Goal: Information Seeking & Learning: Learn about a topic

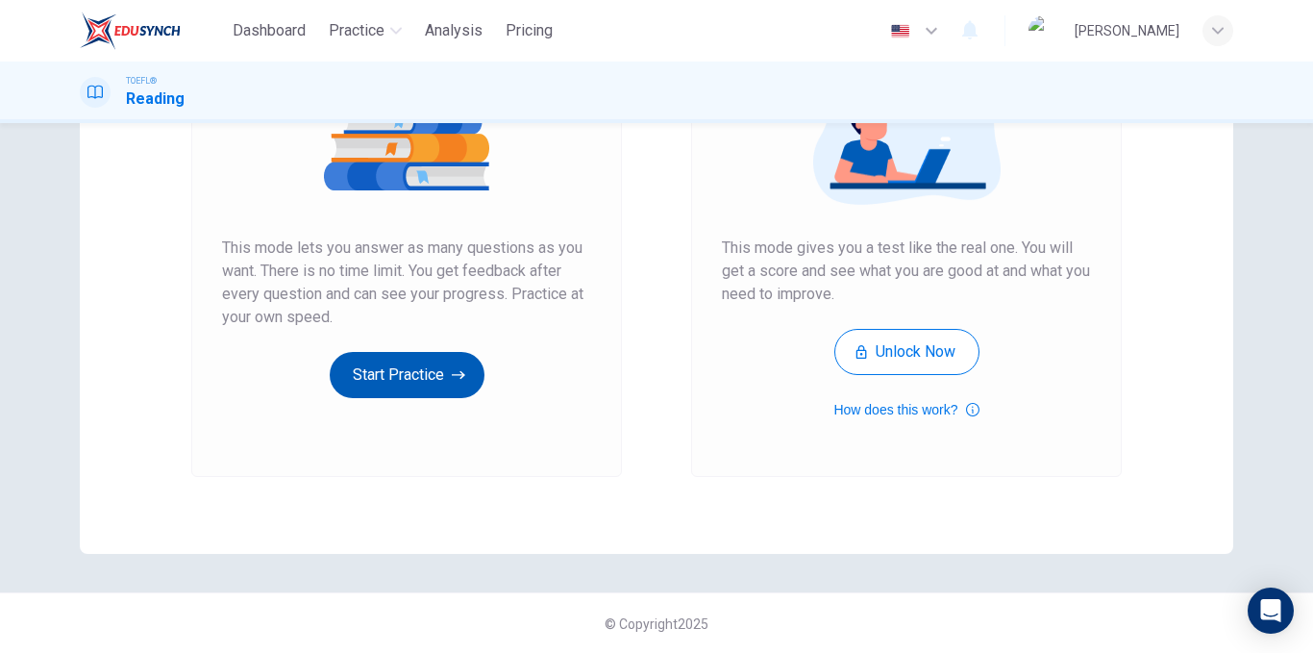
scroll to position [277, 0]
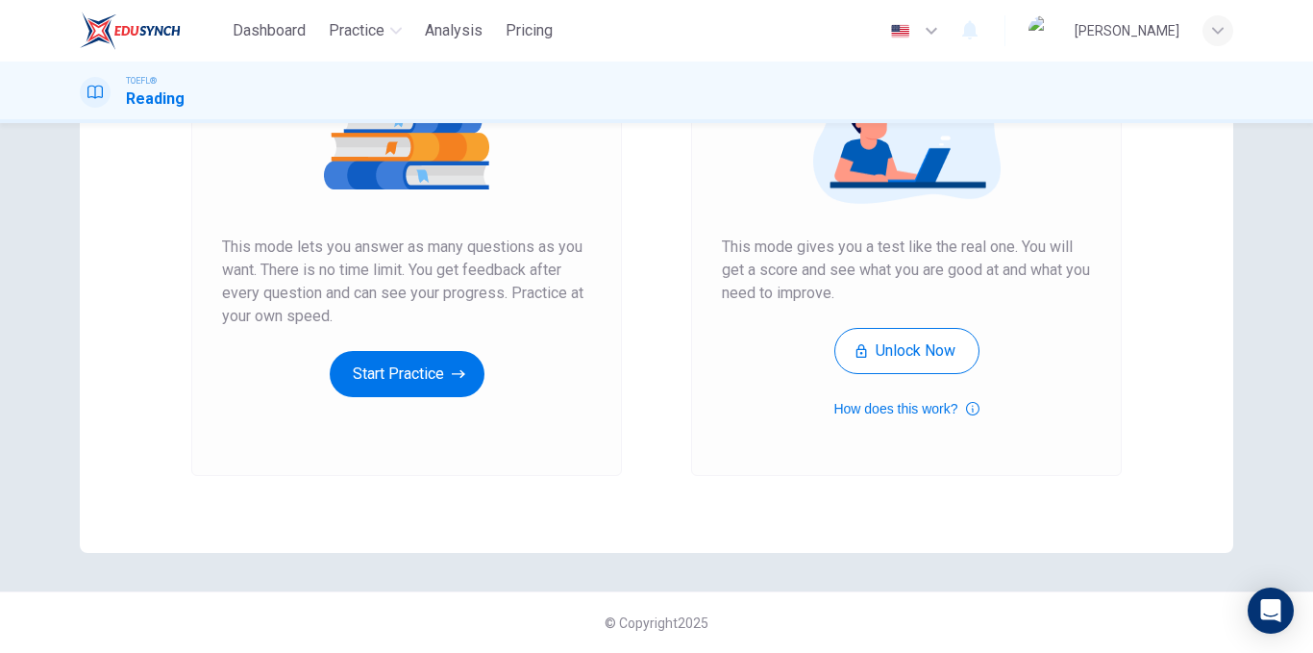
click at [395, 412] on div "Unlimited Practice This mode lets you answer as many questions as you want. The…" at bounding box center [406, 219] width 431 height 514
click at [428, 359] on button "Start Practice" at bounding box center [407, 374] width 155 height 46
